Goal: Information Seeking & Learning: Learn about a topic

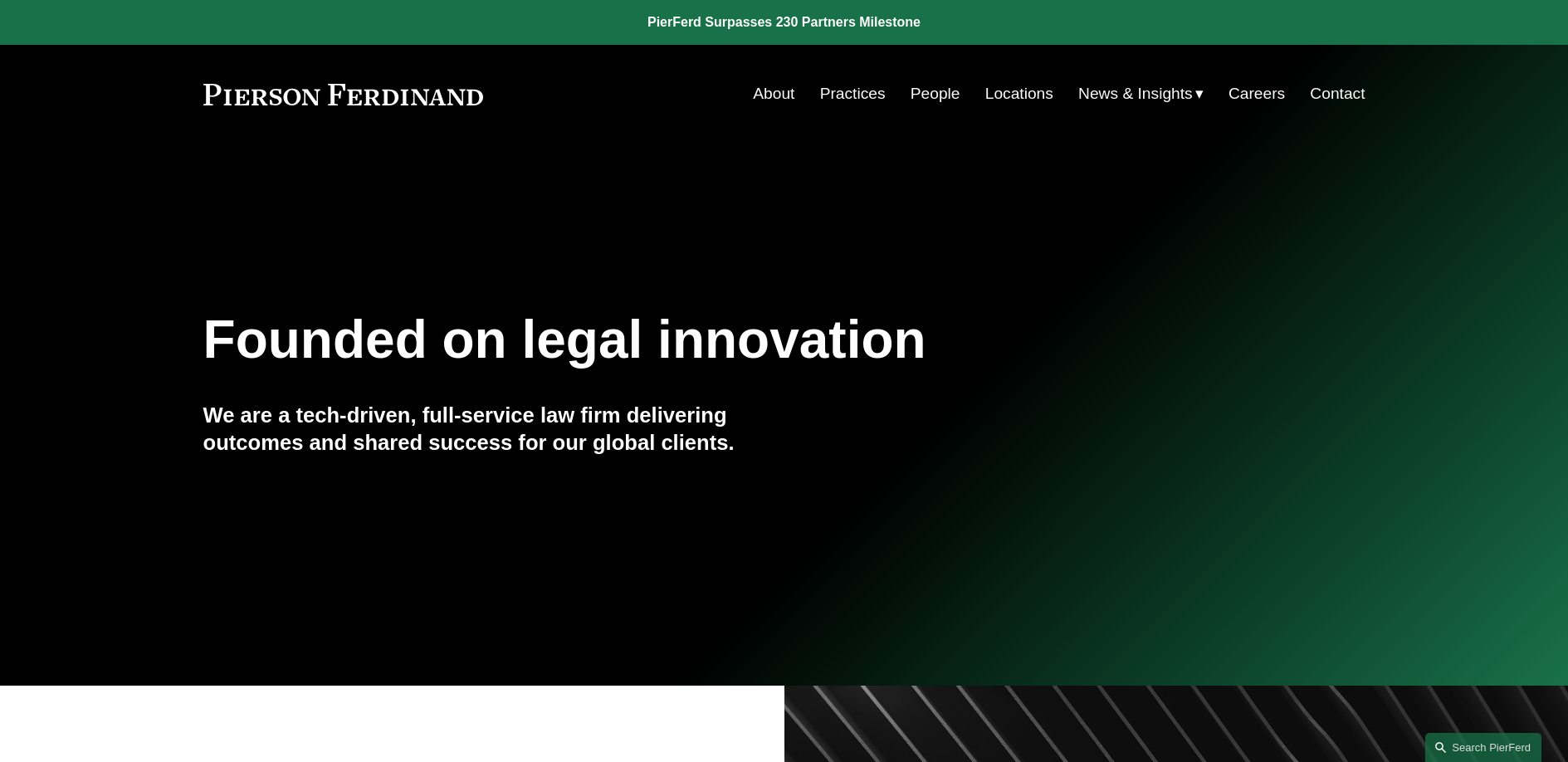
click at [928, 95] on link "People" at bounding box center [936, 94] width 50 height 32
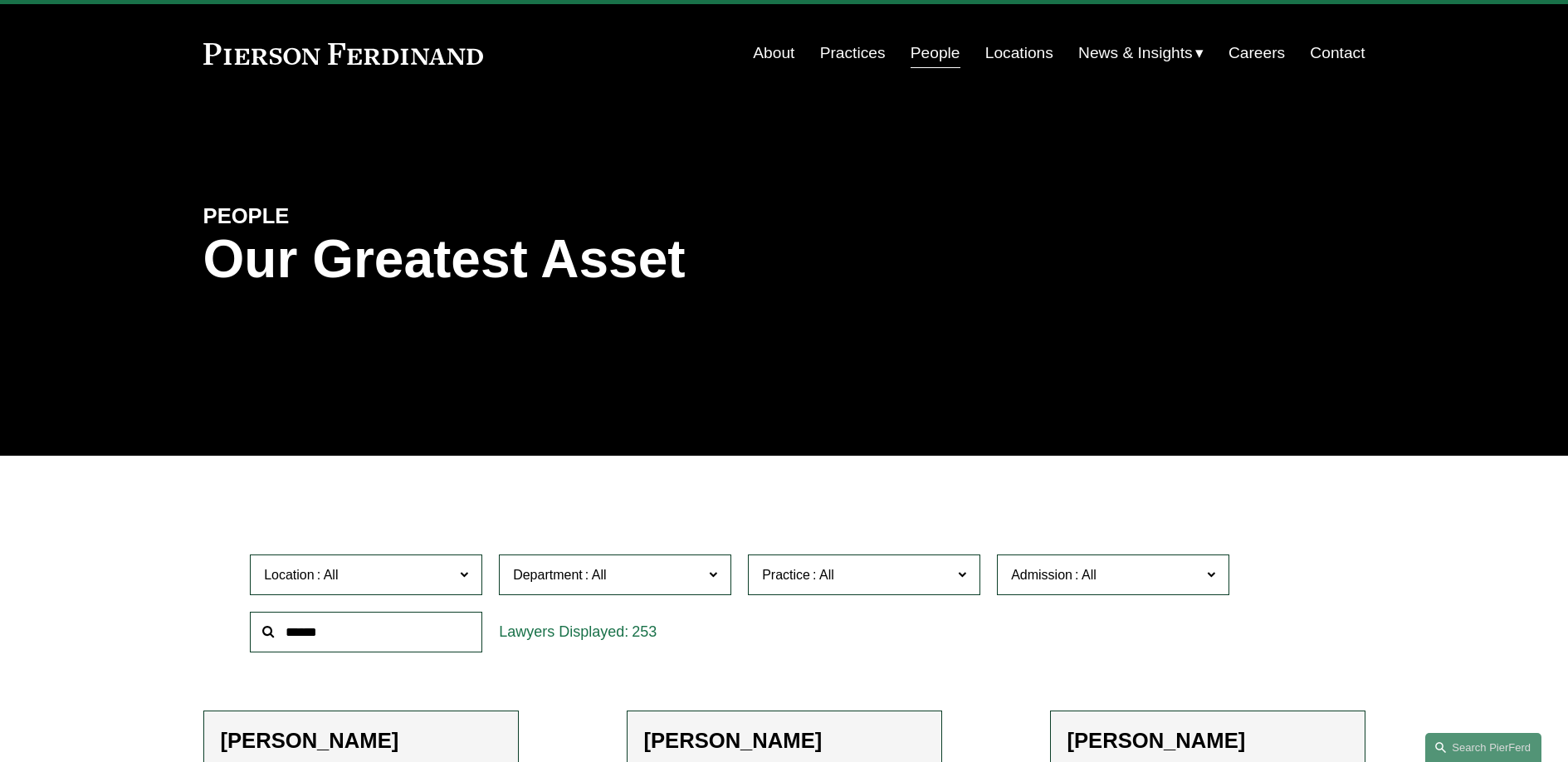
scroll to position [131, 0]
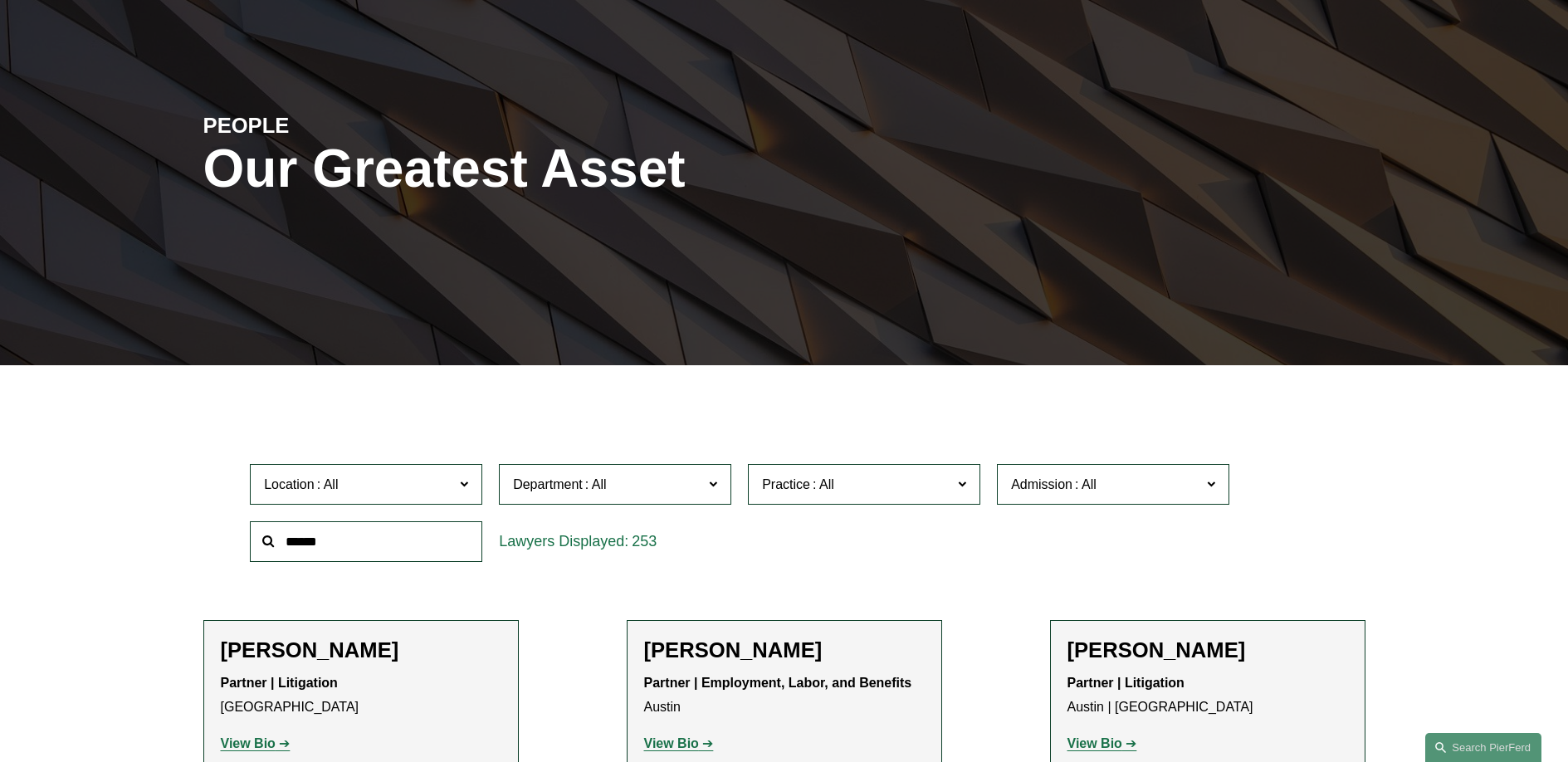
click at [797, 485] on span "Practice" at bounding box center [786, 483] width 48 height 14
click at [606, 474] on span "Department" at bounding box center [608, 484] width 190 height 22
click at [0, 0] on link "Corporate" at bounding box center [0, 0] width 0 height 0
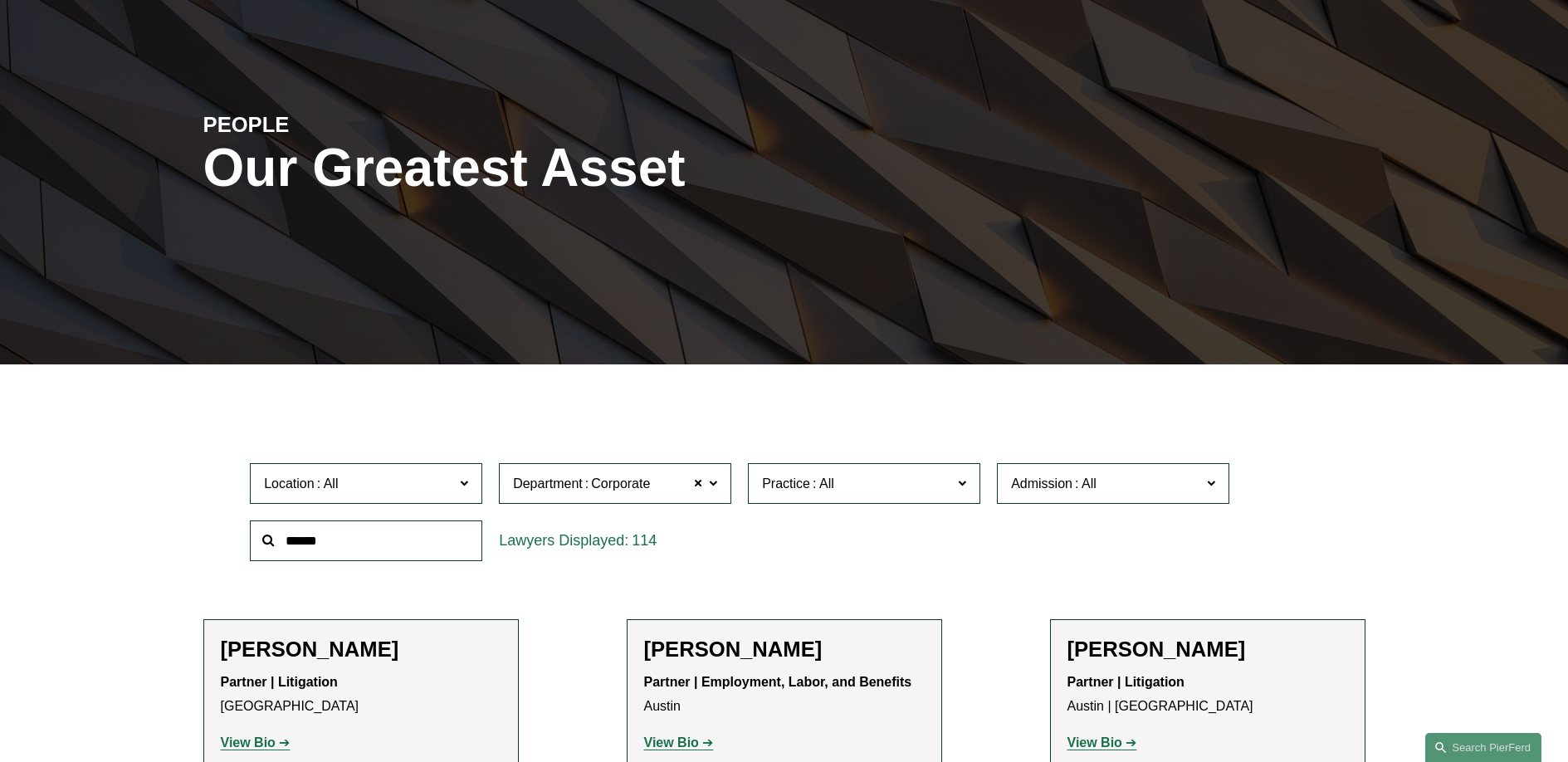
click at [1068, 493] on span "Admission" at bounding box center [1106, 483] width 190 height 22
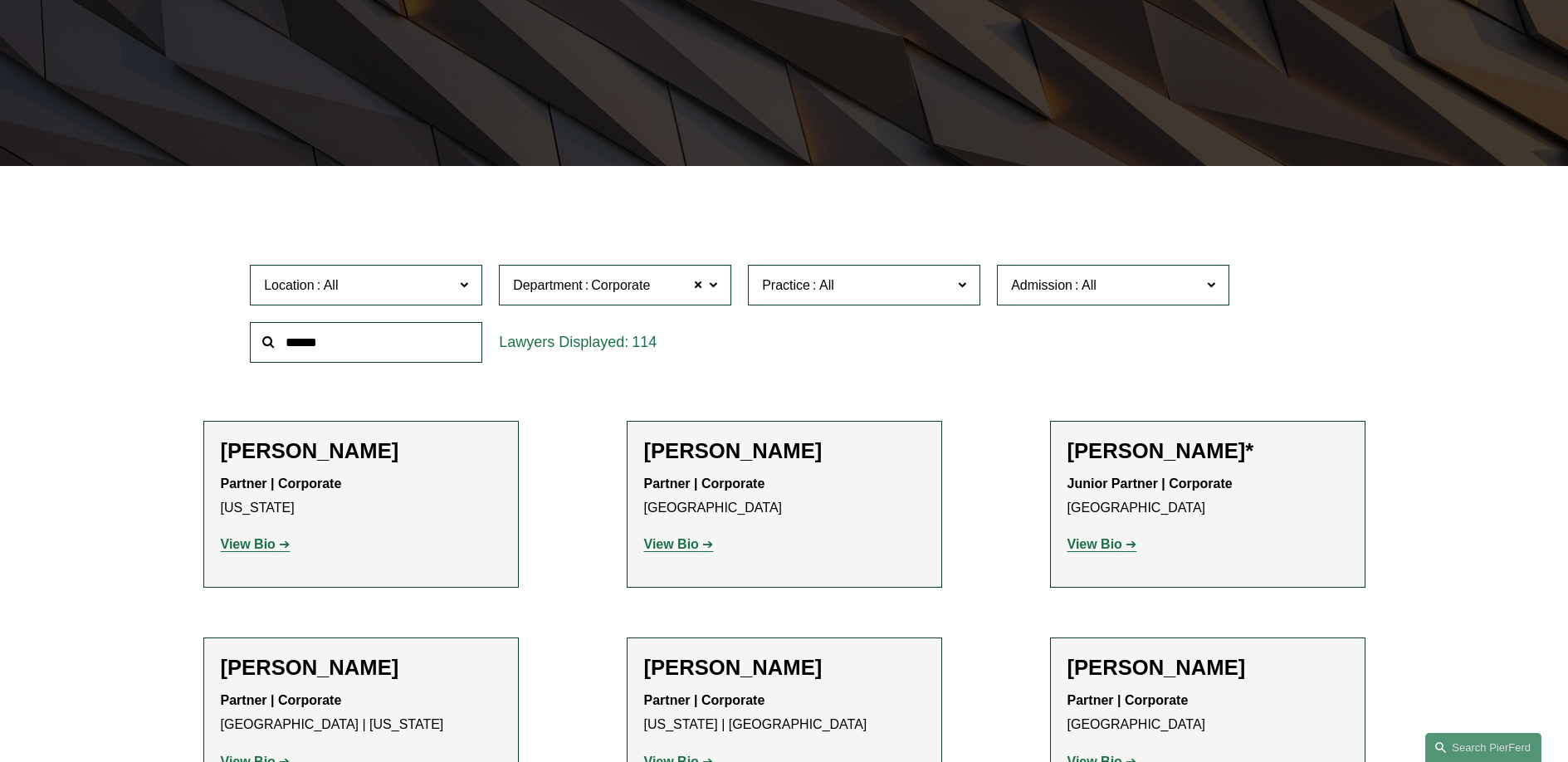
scroll to position [716, 0]
click at [0, 0] on link "[US_STATE]" at bounding box center [0, 0] width 0 height 0
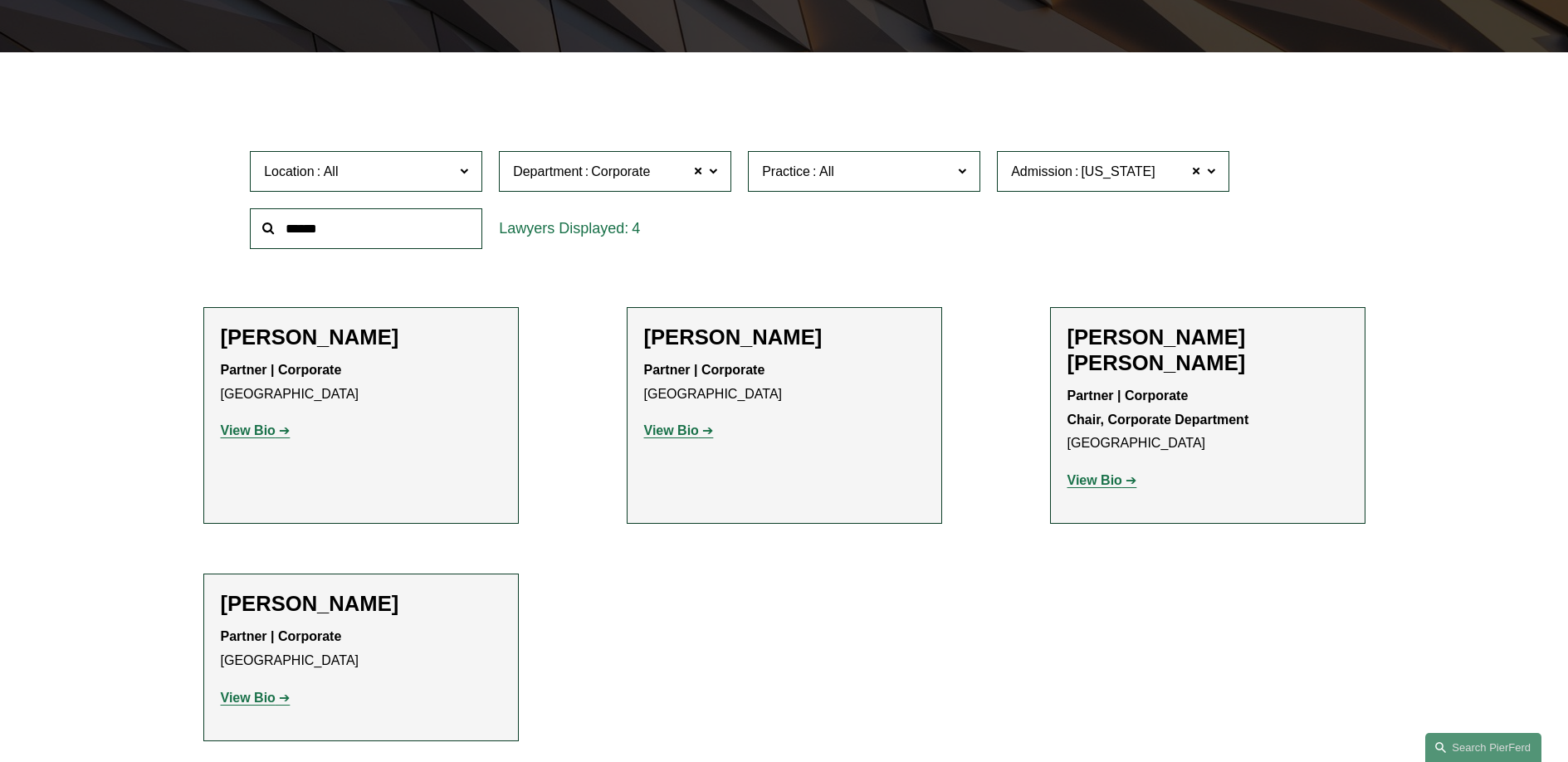
scroll to position [453, 0]
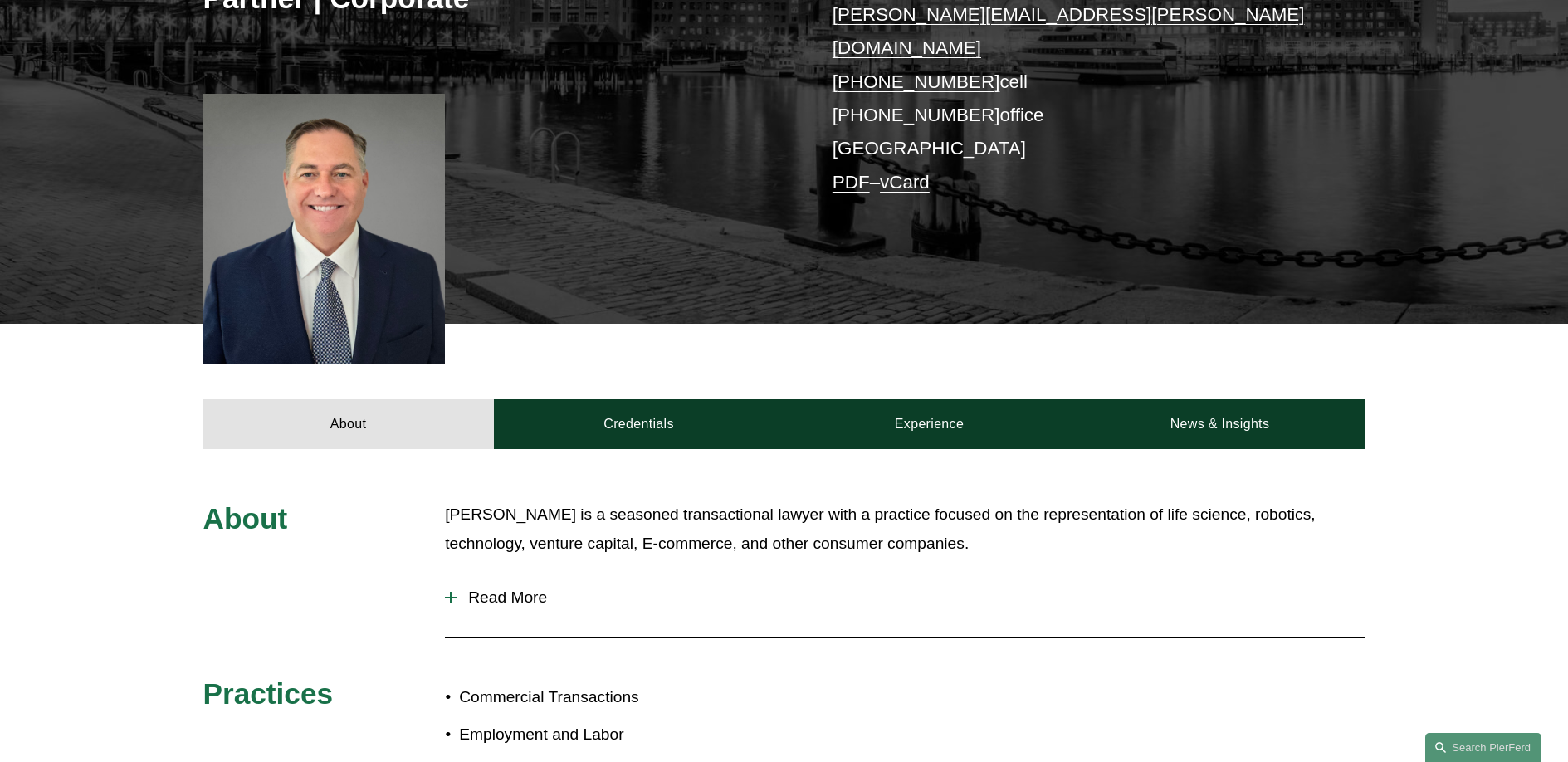
scroll to position [609, 0]
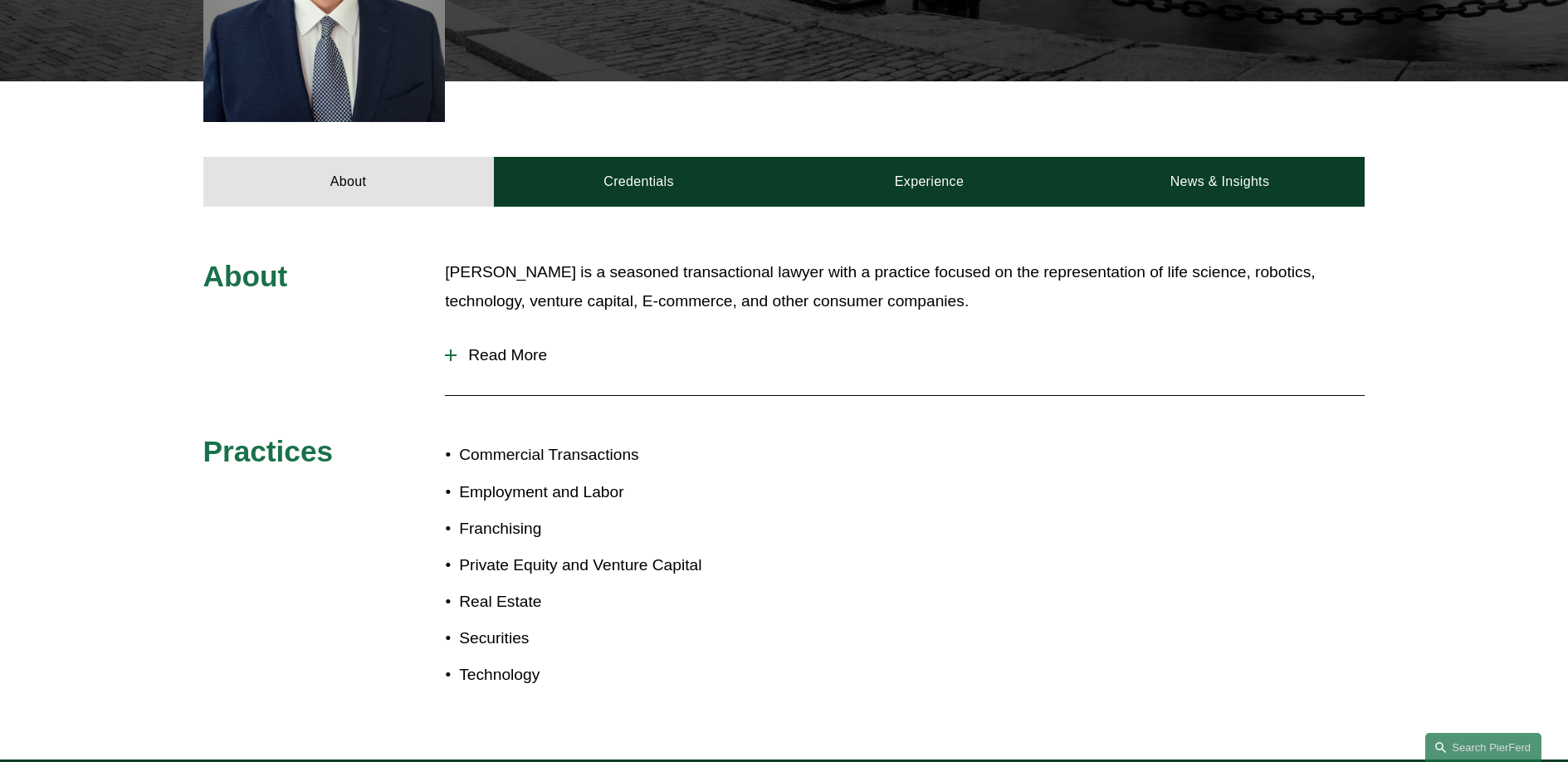
click at [500, 346] on span "Read More" at bounding box center [910, 355] width 908 height 19
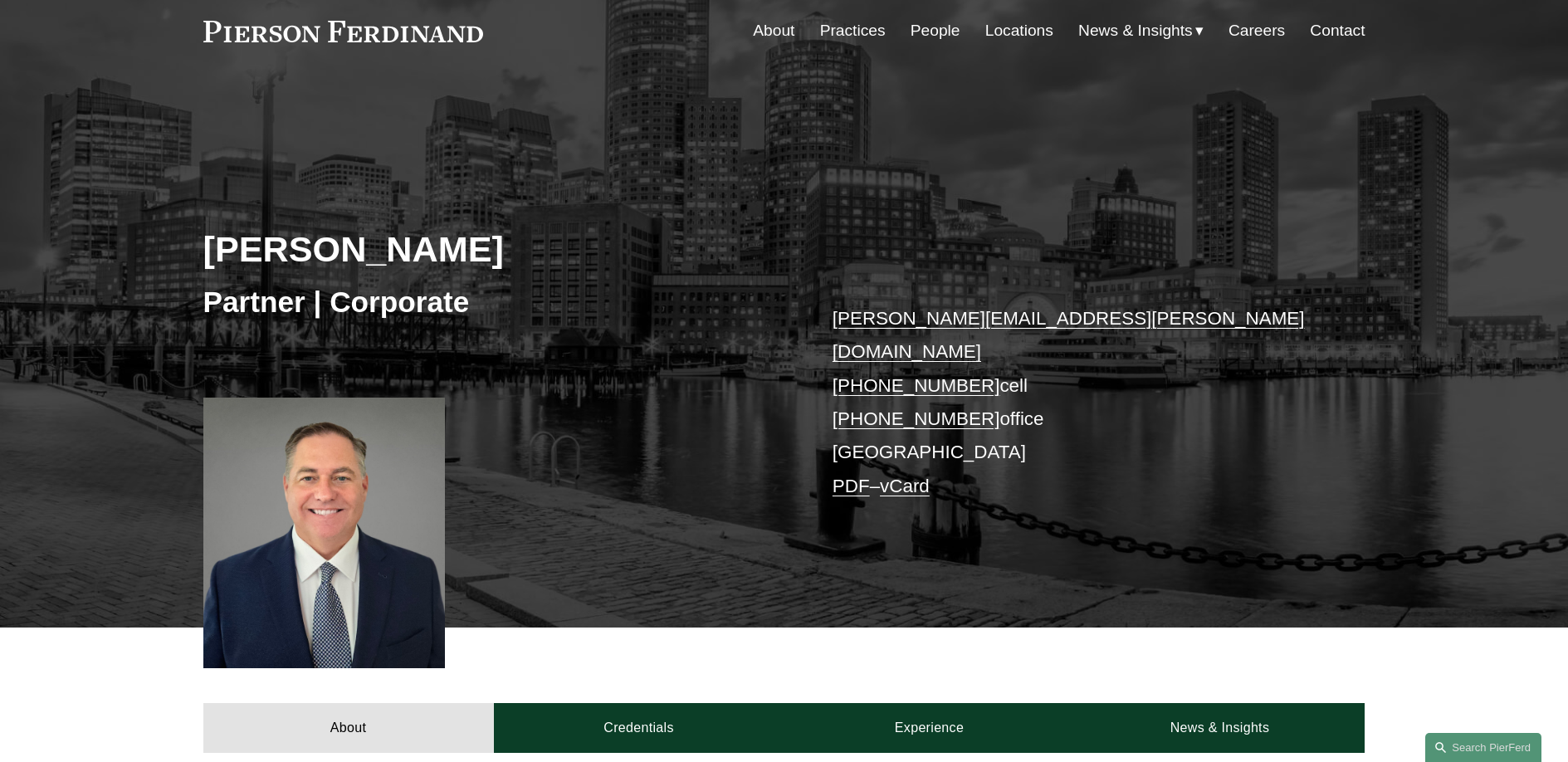
scroll to position [398, 0]
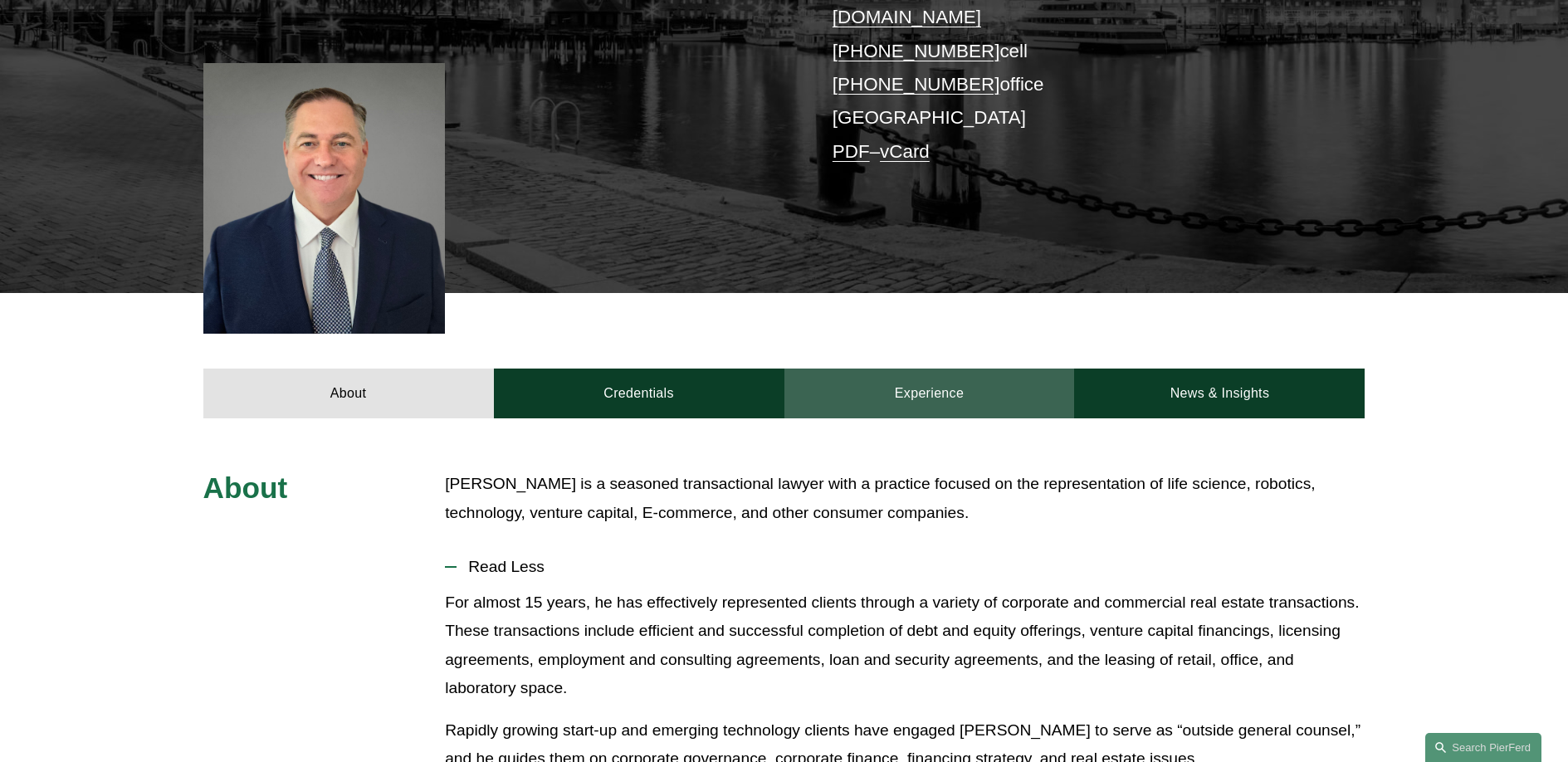
click at [930, 373] on link "Experience" at bounding box center [929, 393] width 291 height 50
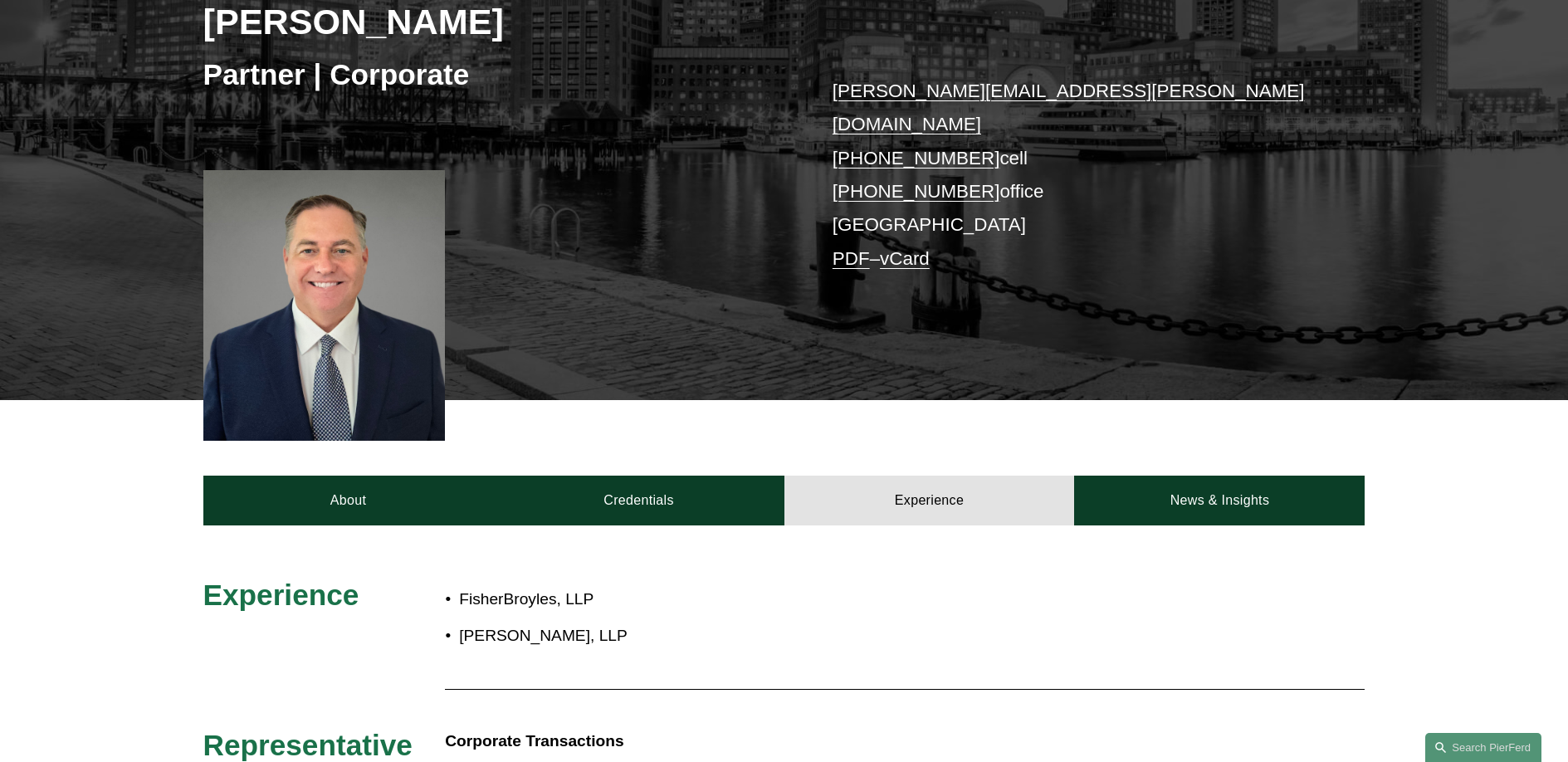
scroll to position [0, 0]
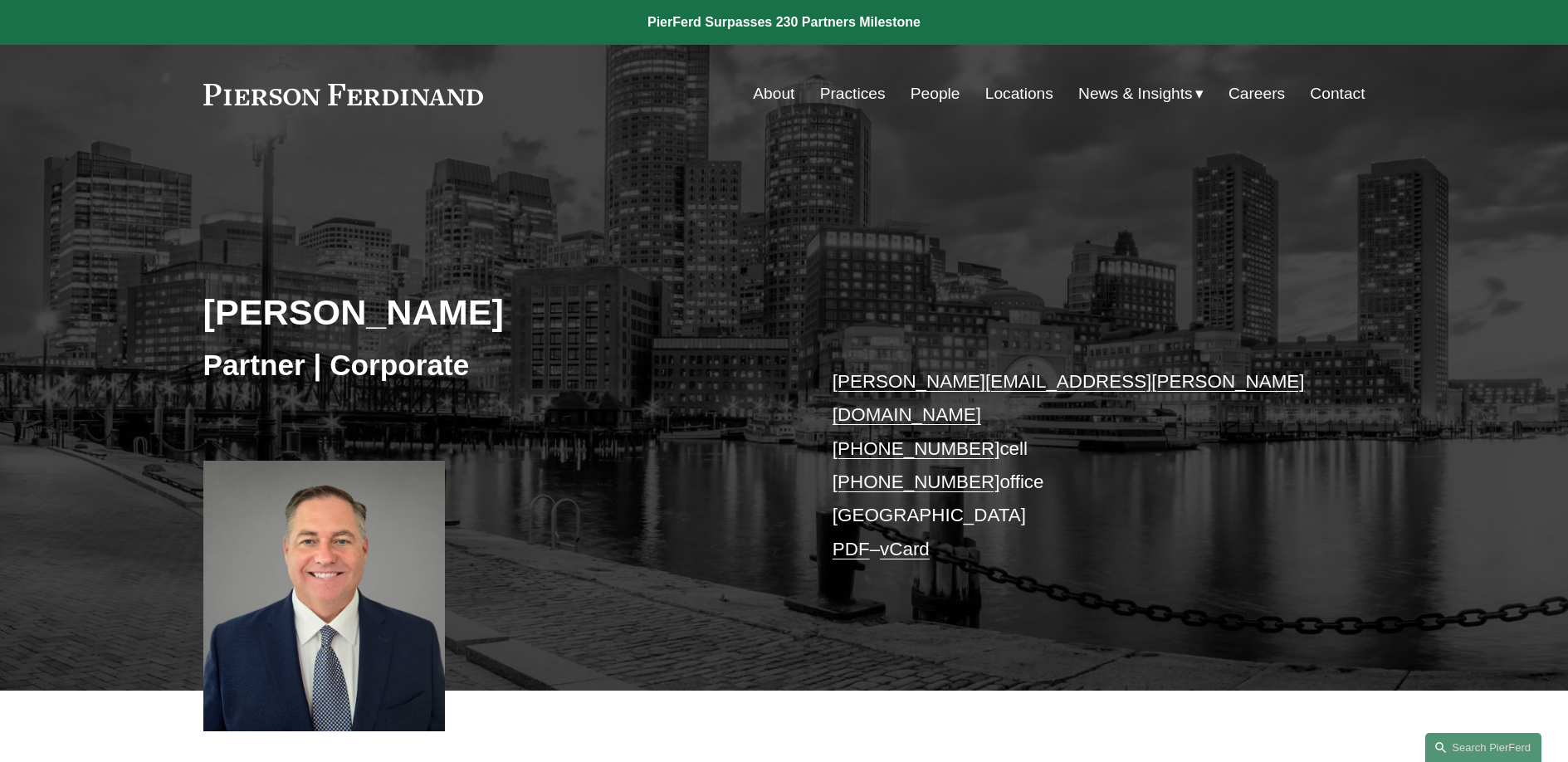
click at [653, 236] on div "Peter J. Cahill Partner | Corporate peter.cahill@pierferd.com +1.781.915.4058 c…" at bounding box center [784, 440] width 1568 height 500
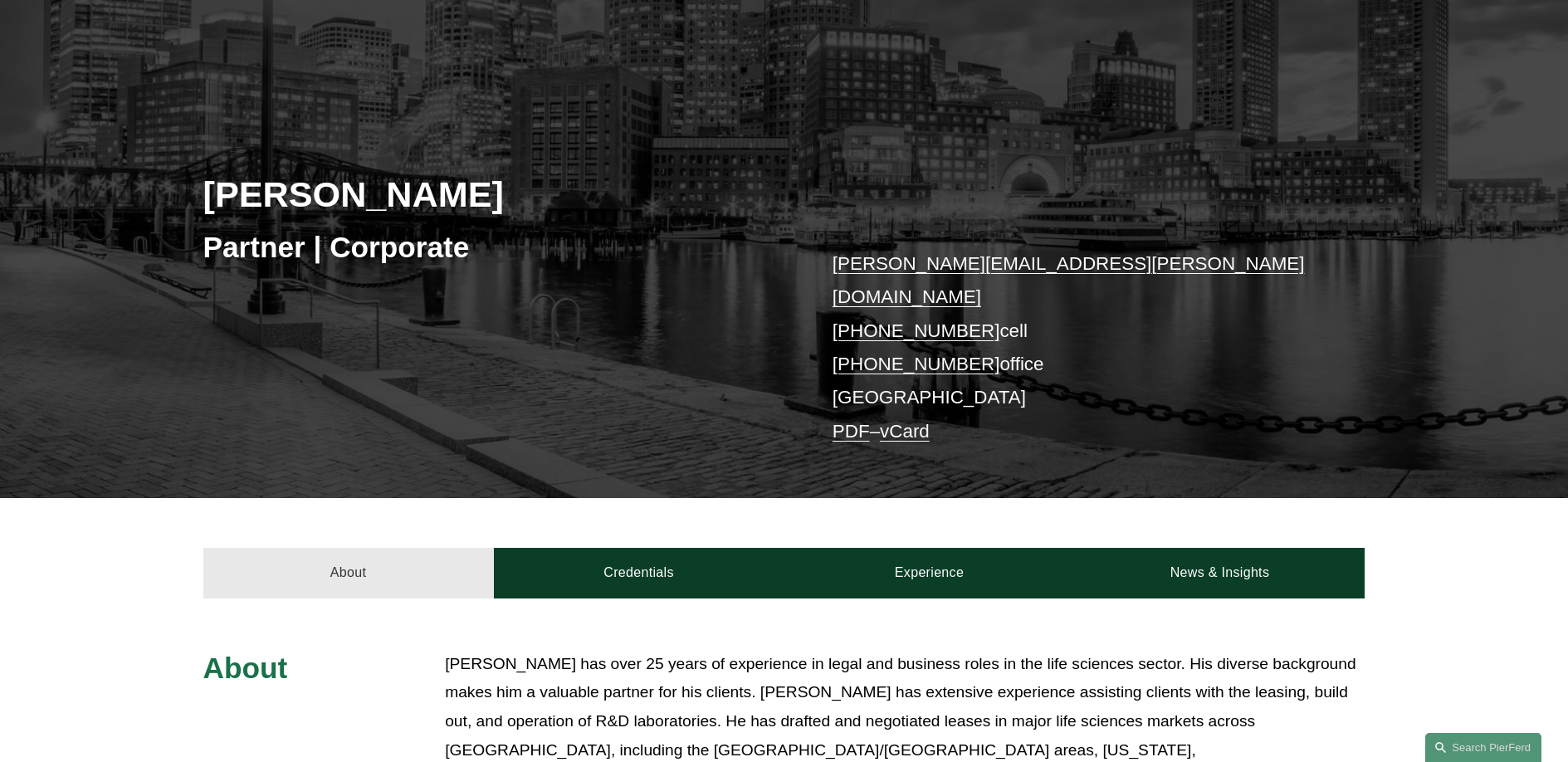
scroll to position [346, 0]
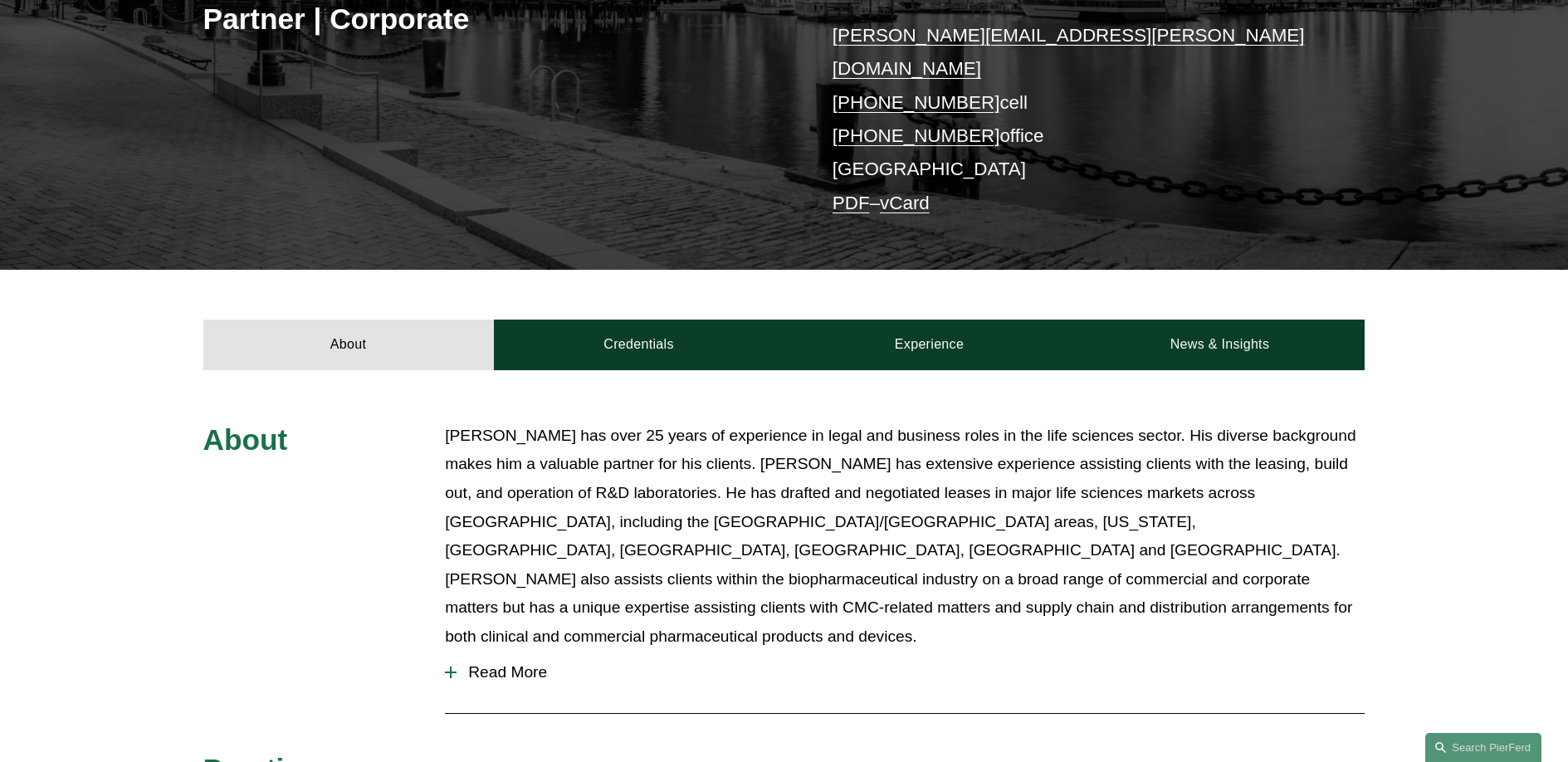
click at [679, 293] on div "About Credentials Experience News & Insights" at bounding box center [784, 319] width 1568 height 99
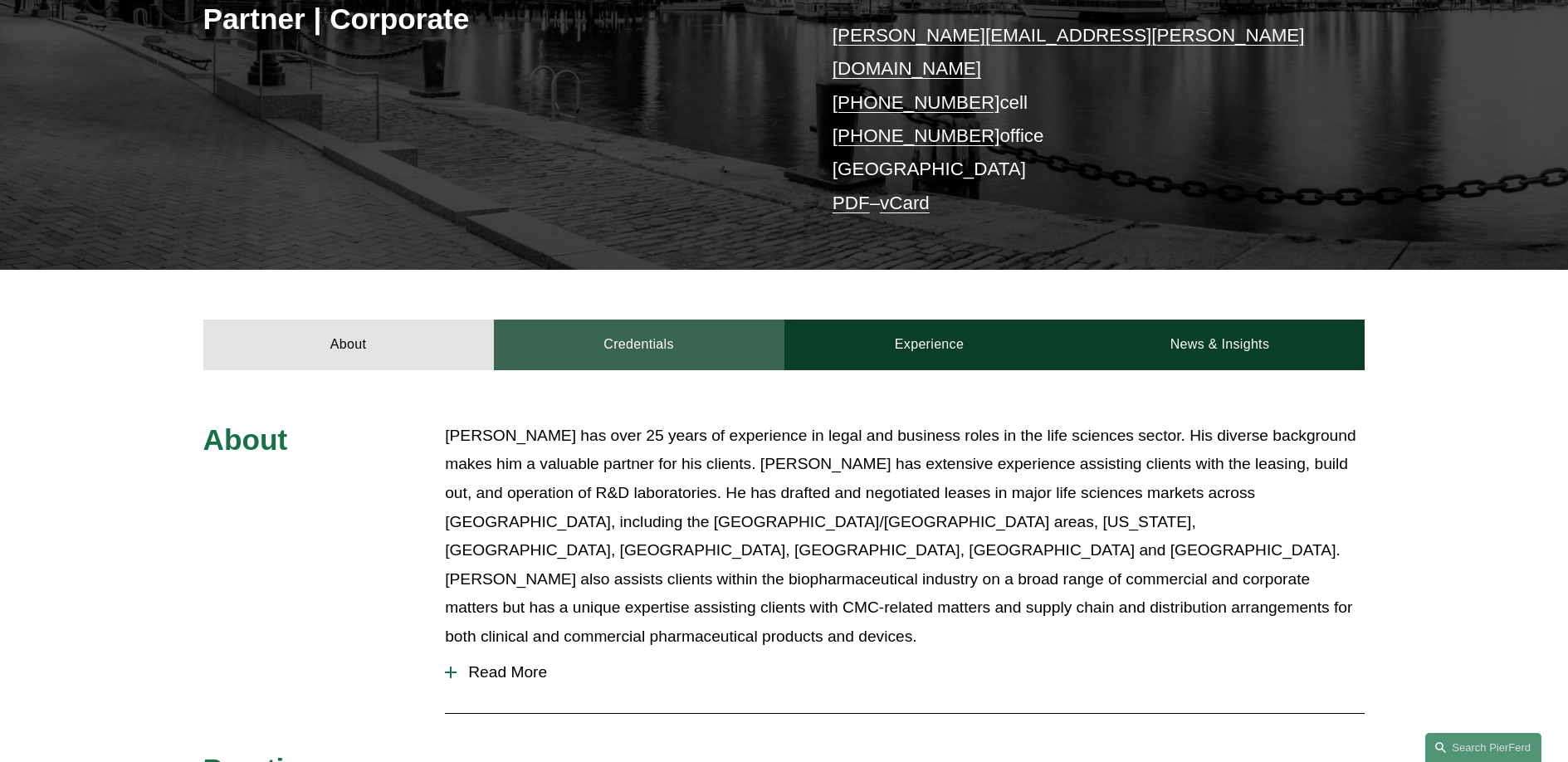
click at [682, 320] on link "Credentials" at bounding box center [639, 345] width 291 height 50
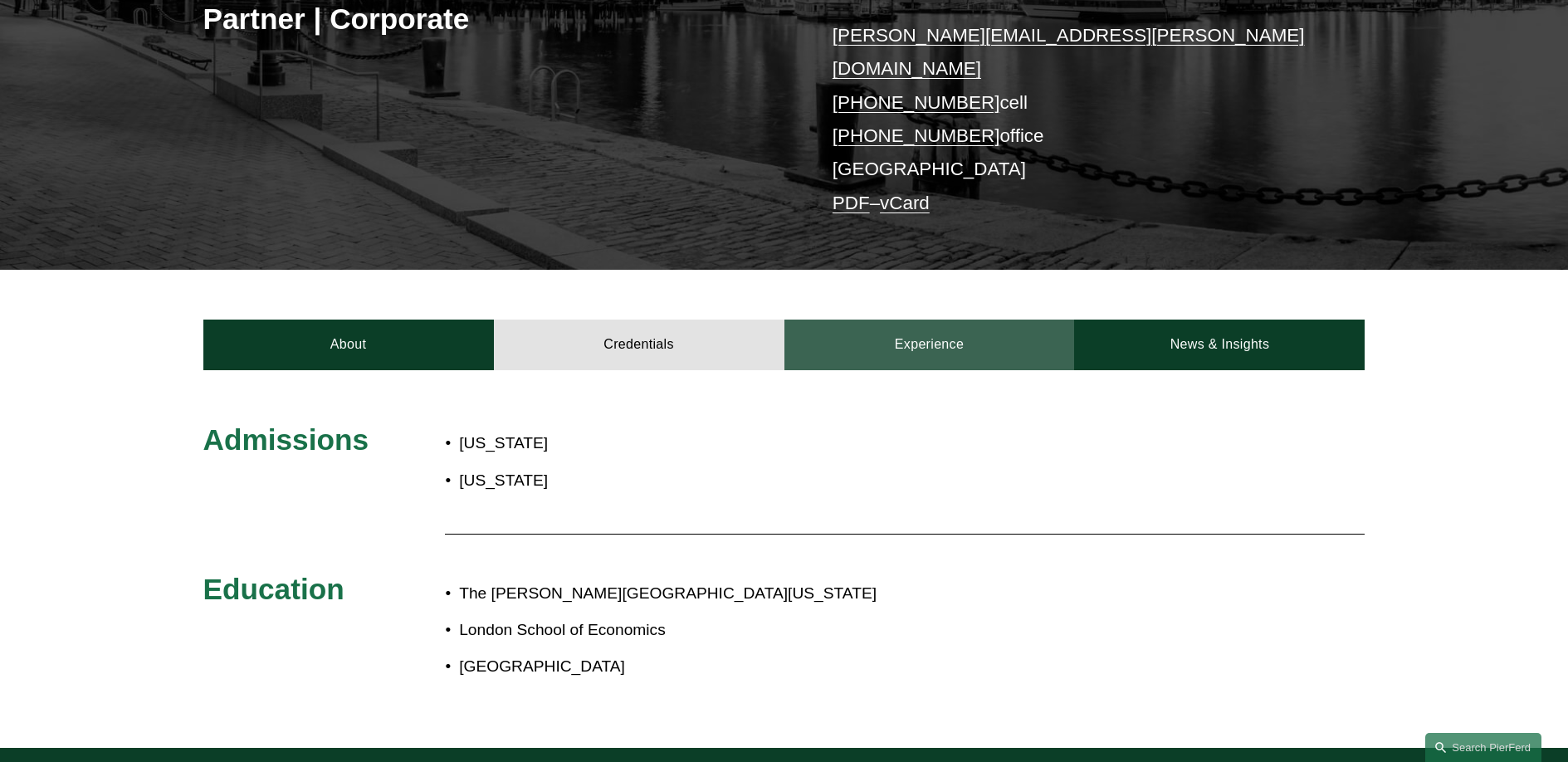
click at [865, 320] on link "Experience" at bounding box center [929, 345] width 291 height 50
